Goal: Information Seeking & Learning: Learn about a topic

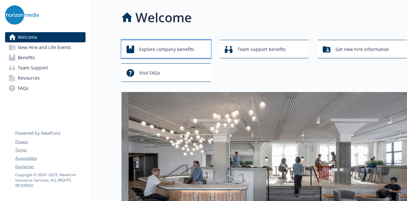
click at [189, 48] on span "Explore company benefits" at bounding box center [166, 49] width 55 height 12
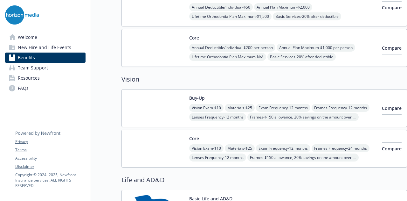
scroll to position [318, 0]
